Goal: Transaction & Acquisition: Download file/media

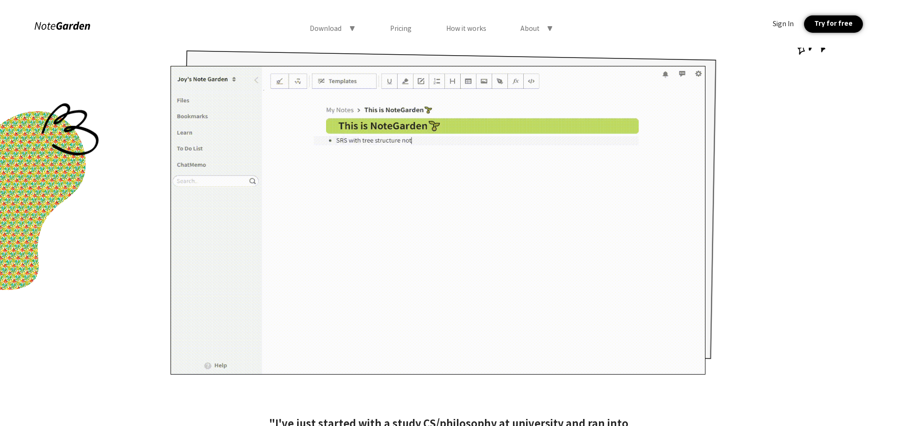
scroll to position [280, 0]
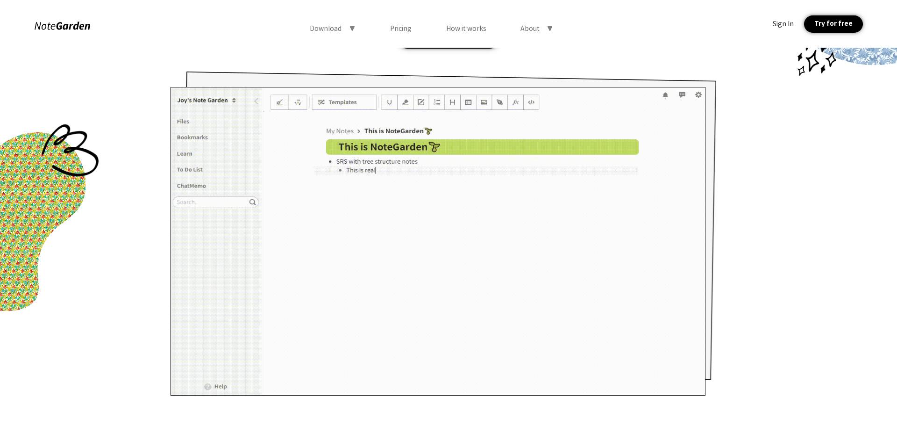
click at [469, 109] on div at bounding box center [437, 241] width 535 height 308
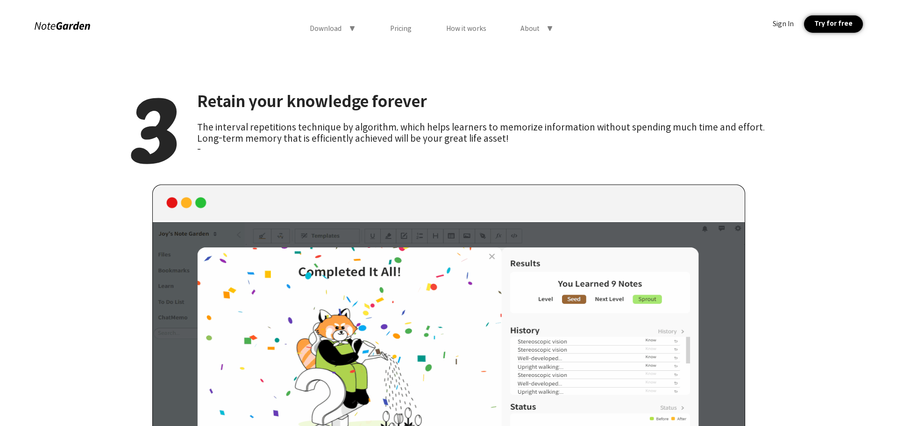
scroll to position [2195, 0]
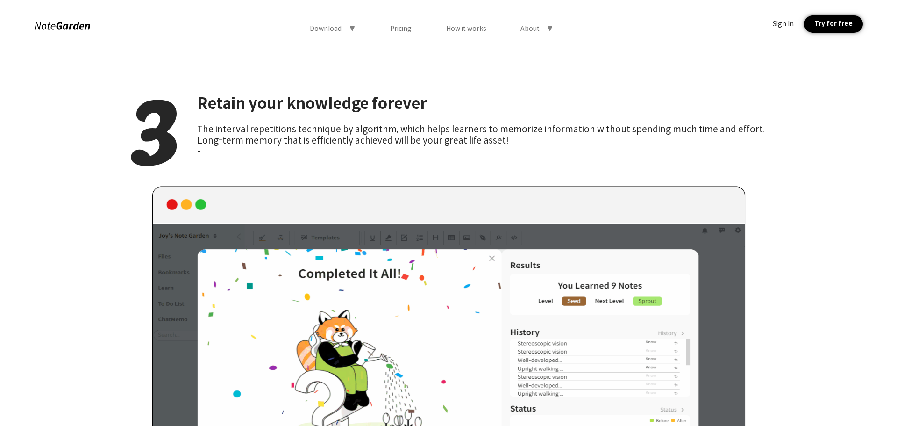
click at [0, 204] on div "ORGANIZE, MEMORIZE, RETAIN. A clever note app built-in tree-structure, where yo…" at bounding box center [448, 162] width 897 height 4620
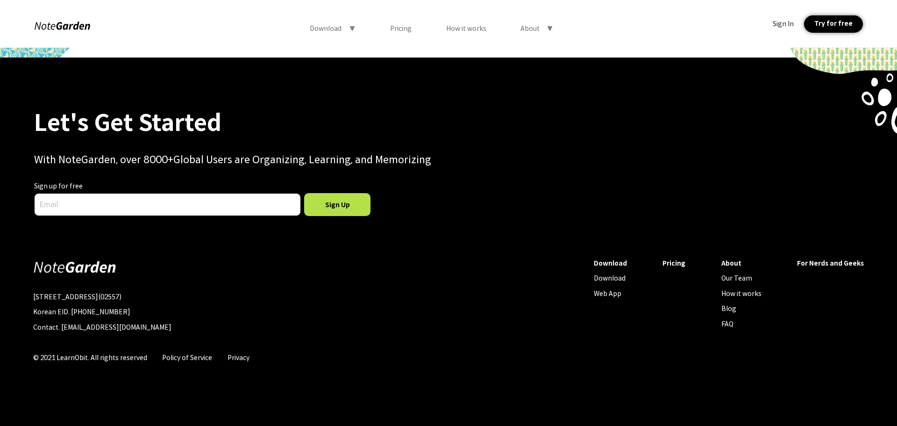
scroll to position [4450, 0]
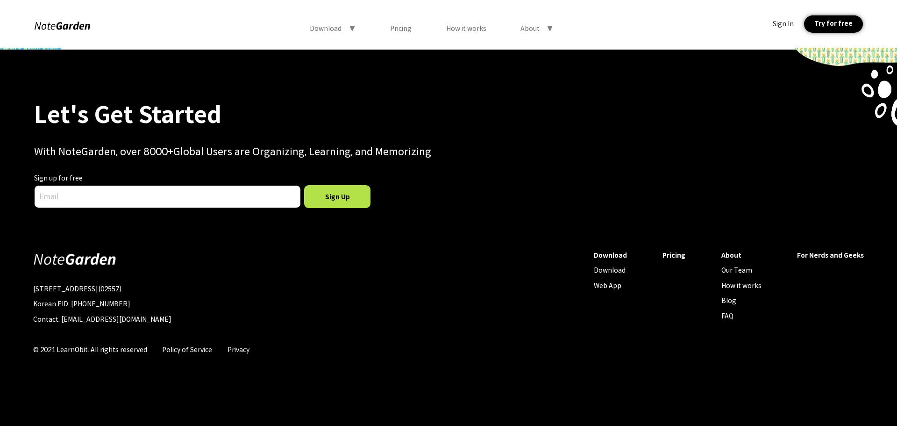
click at [0, 206] on div "Let's Get Started With NoteGarden, over 8000+Global Users are Organizing, Learn…" at bounding box center [448, 134] width 897 height 169
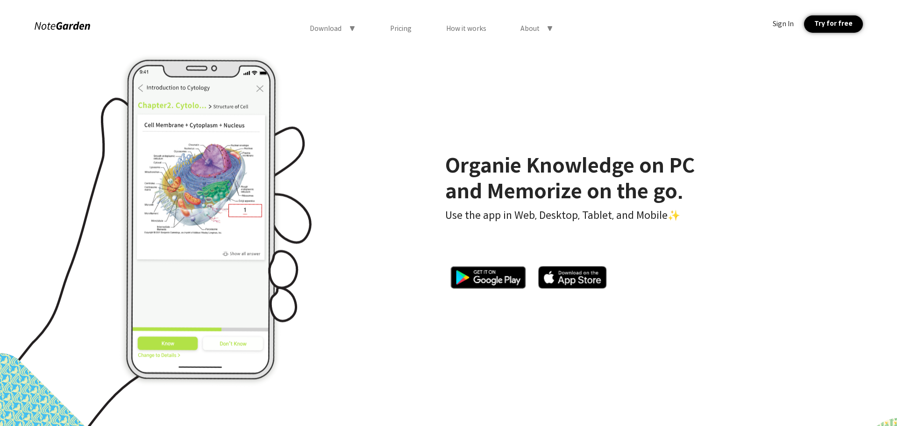
scroll to position [3983, 0]
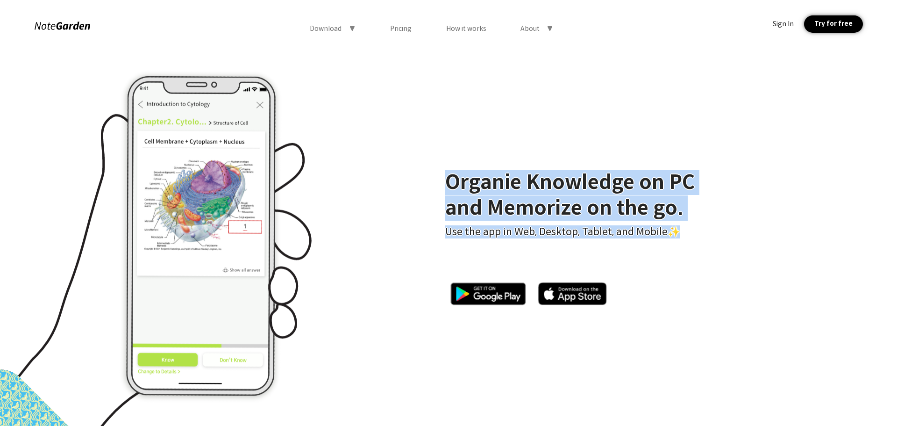
drag, startPoint x: 438, startPoint y: 182, endPoint x: 701, endPoint y: 226, distance: 266.6
click at [701, 226] on div "Organie Knowledge on PC and Memorize on the go. Use the app in Web, Desktop, Ta…" at bounding box center [570, 239] width 654 height 449
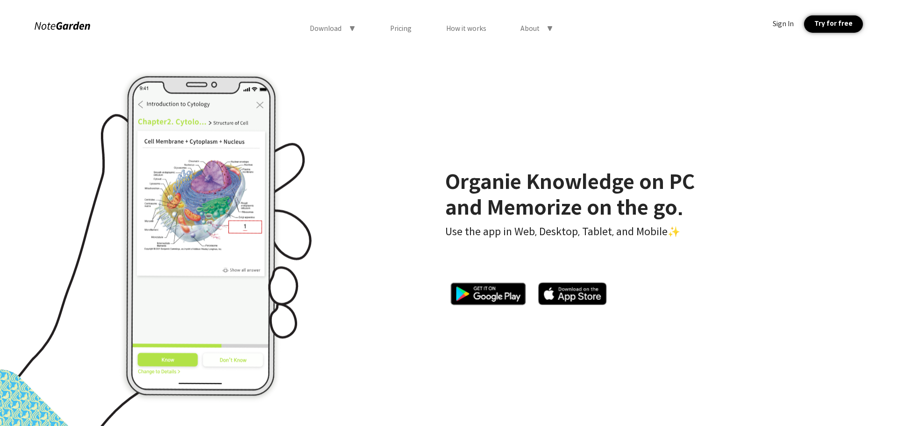
click at [532, 28] on div "About" at bounding box center [529, 28] width 19 height 8
click at [537, 52] on div "Our Team" at bounding box center [538, 47] width 77 height 17
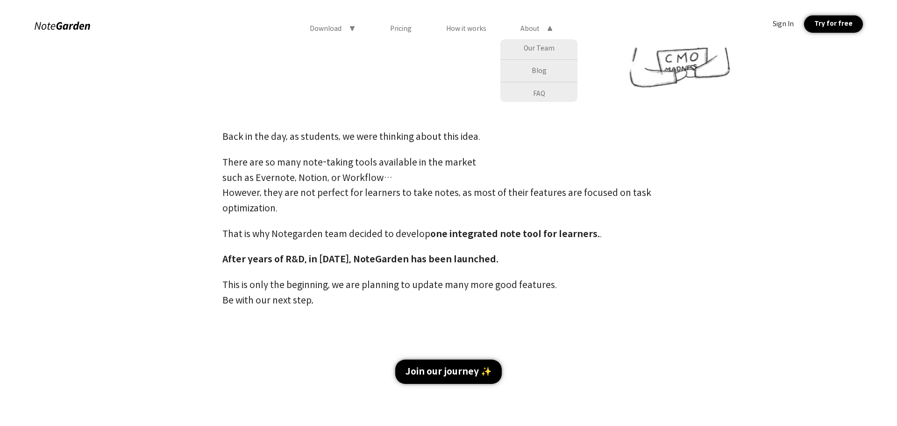
scroll to position [654, 0]
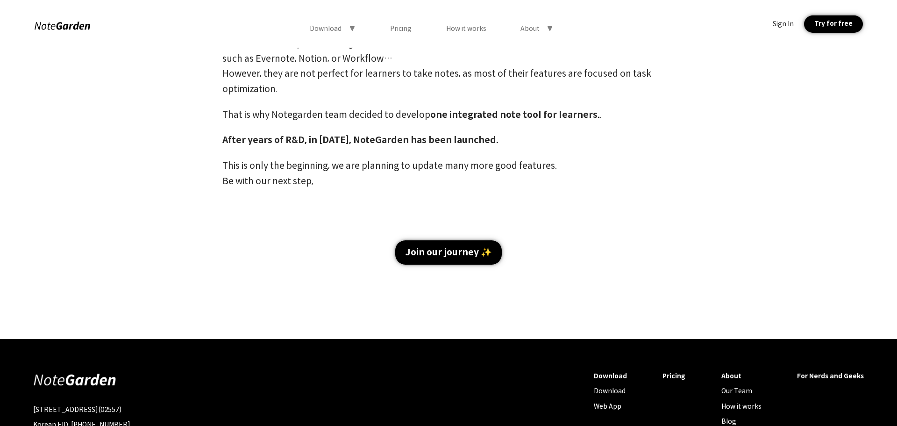
click at [478, 27] on div "How it works" at bounding box center [466, 28] width 40 height 8
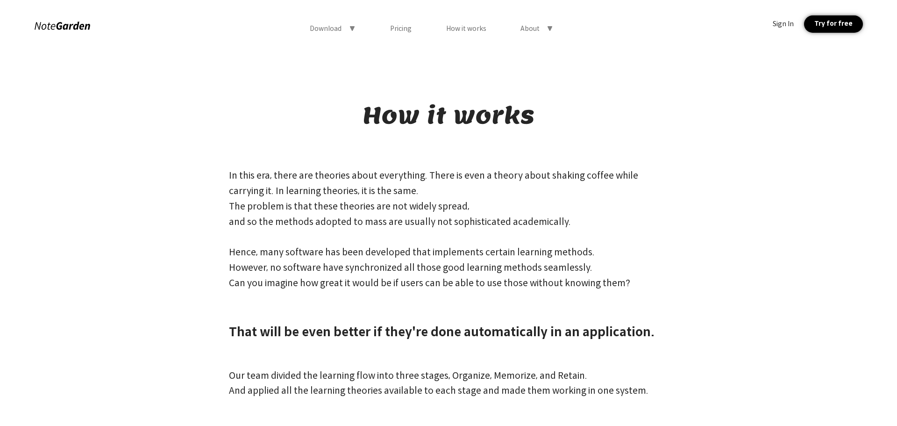
scroll to position [0, 0]
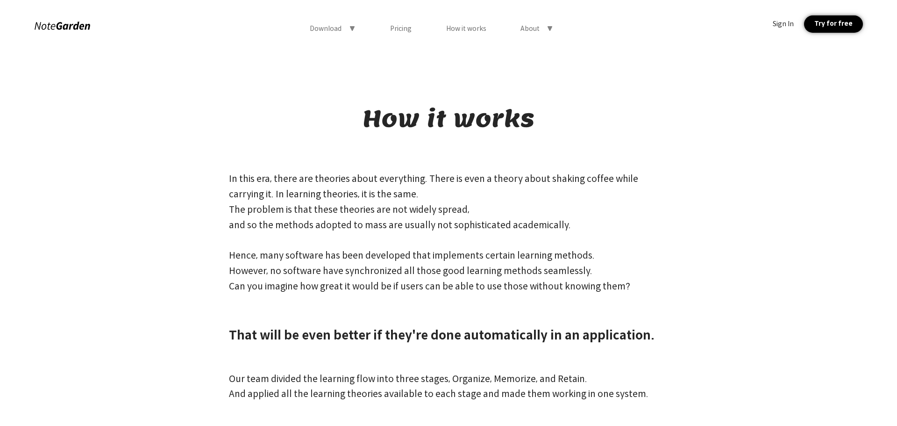
click at [405, 31] on div "Pricing" at bounding box center [400, 28] width 21 height 8
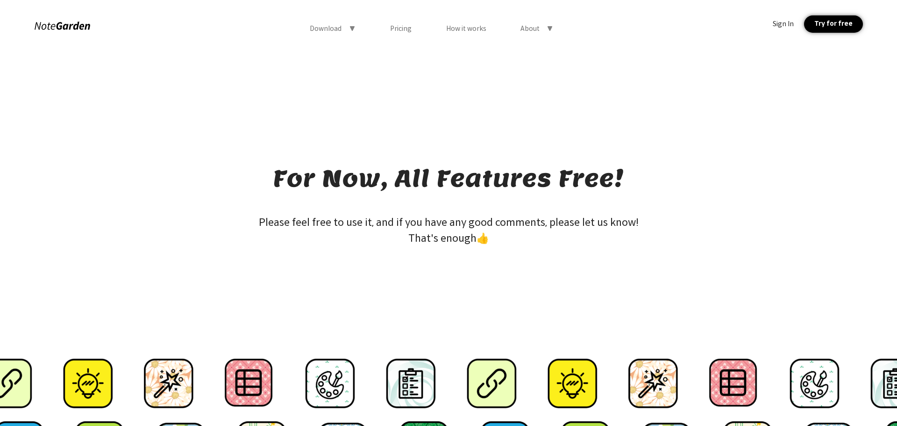
click at [405, 27] on div "Pricing" at bounding box center [400, 28] width 21 height 8
click at [405, 28] on div "Pricing" at bounding box center [400, 28] width 21 height 8
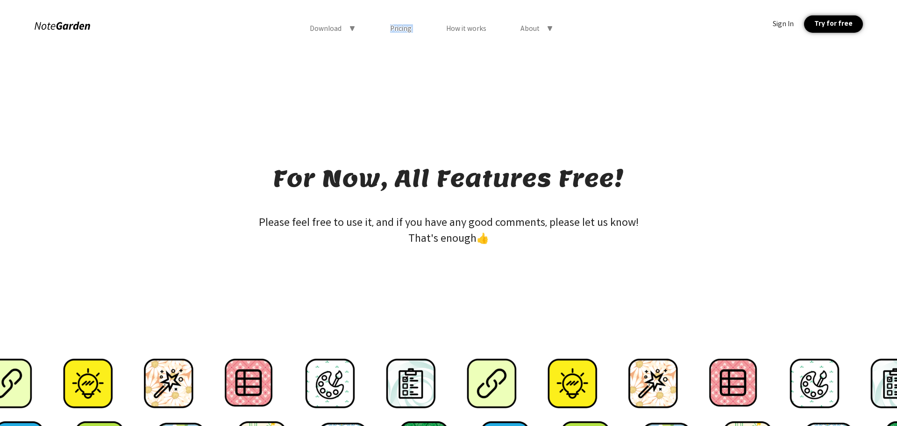
click at [405, 28] on div "Pricing" at bounding box center [400, 28] width 21 height 8
click at [405, 92] on div "For Now, All Features Free! Please feel free to use it, and if you have any goo…" at bounding box center [448, 251] width 897 height 406
click at [341, 31] on div "Download" at bounding box center [326, 28] width 32 height 8
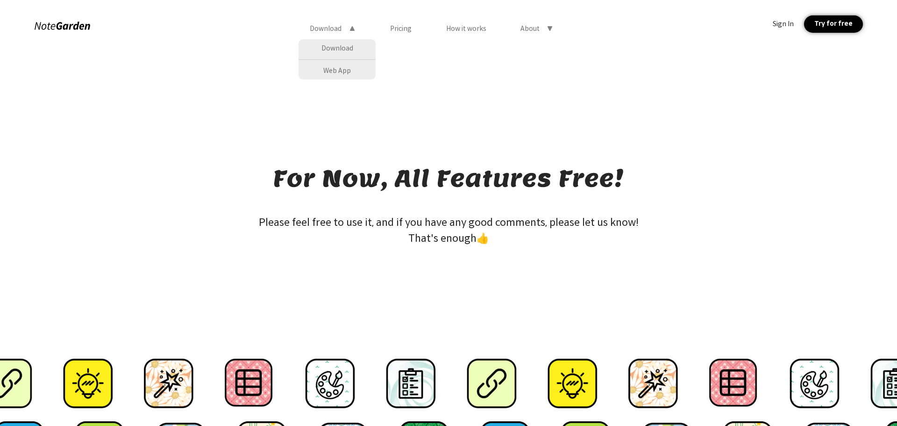
click at [340, 32] on div "Download" at bounding box center [326, 28] width 32 height 8
click at [69, 28] on div at bounding box center [62, 26] width 57 height 13
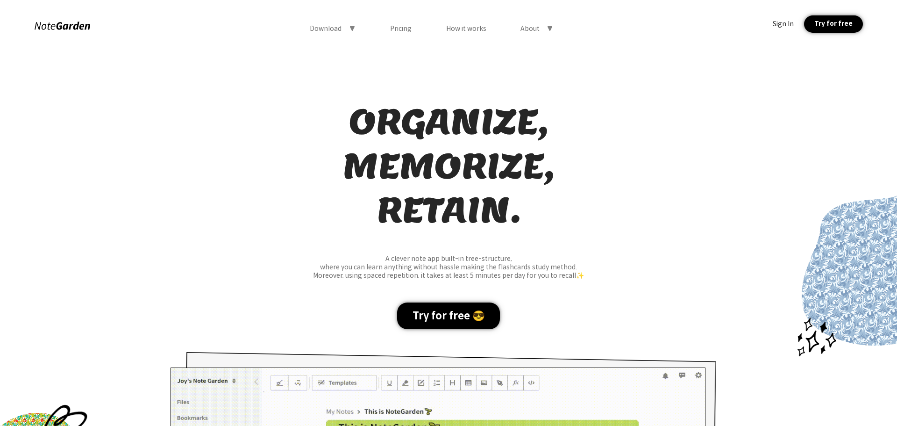
click at [69, 28] on div at bounding box center [62, 26] width 57 height 13
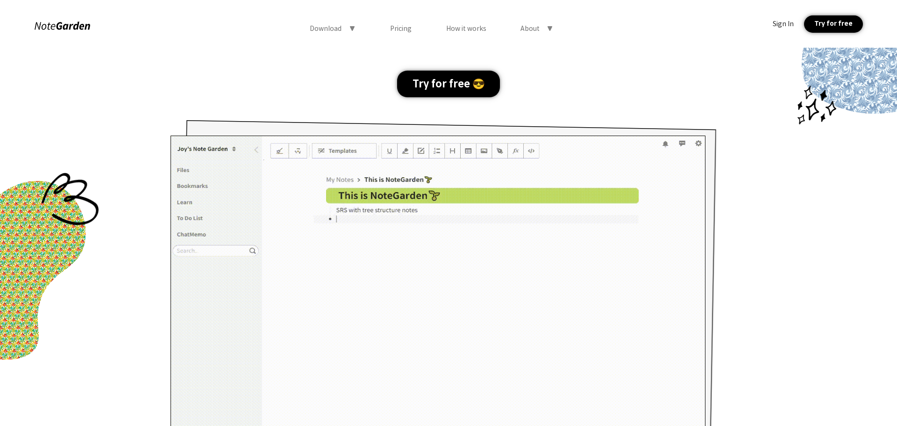
scroll to position [187, 0]
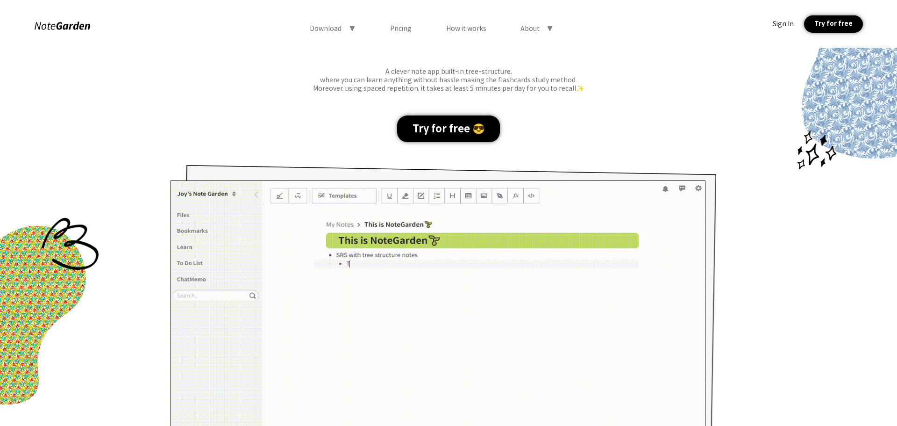
click at [456, 139] on div "Try for free 😎" at bounding box center [448, 128] width 103 height 27
